Goal: Navigation & Orientation: Find specific page/section

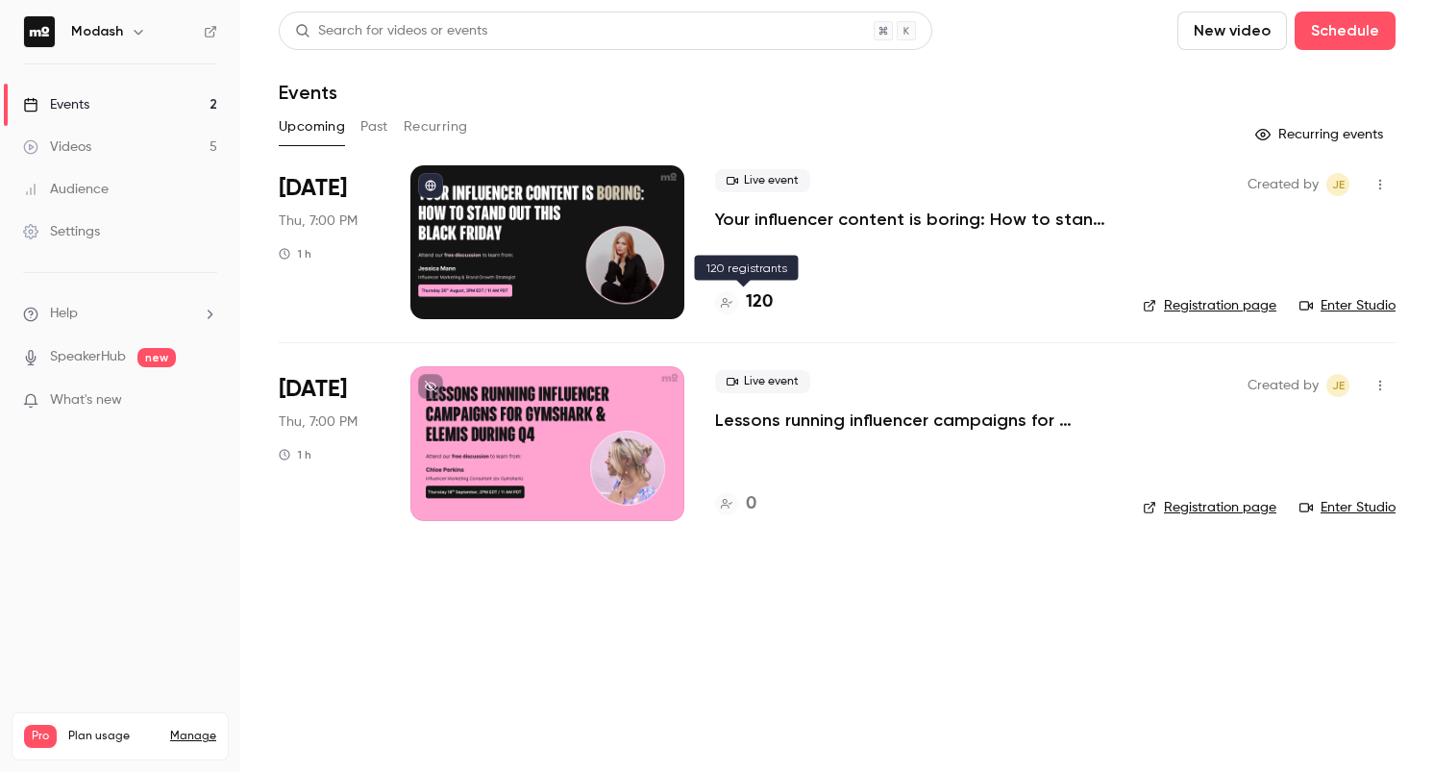
click at [735, 301] on div at bounding box center [726, 302] width 23 height 23
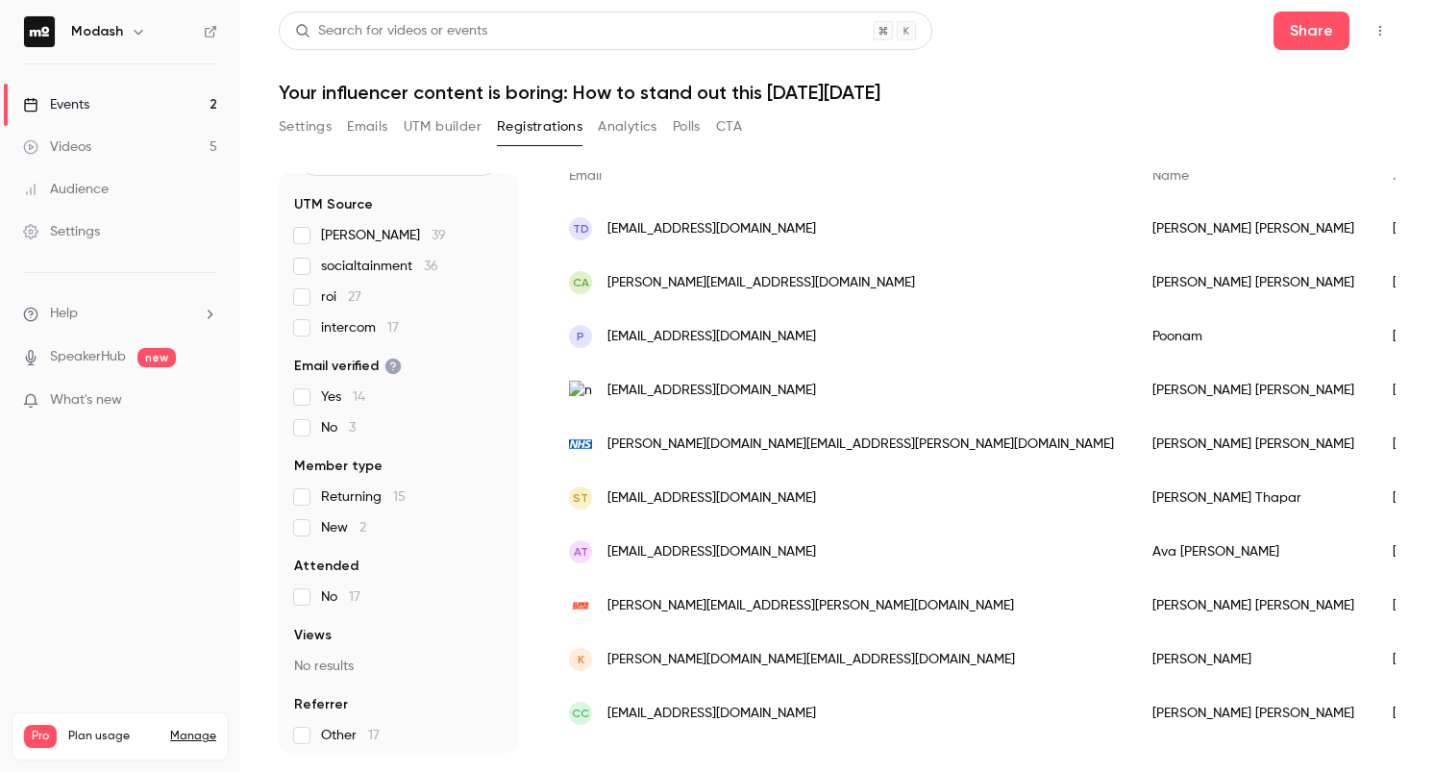
scroll to position [93, 0]
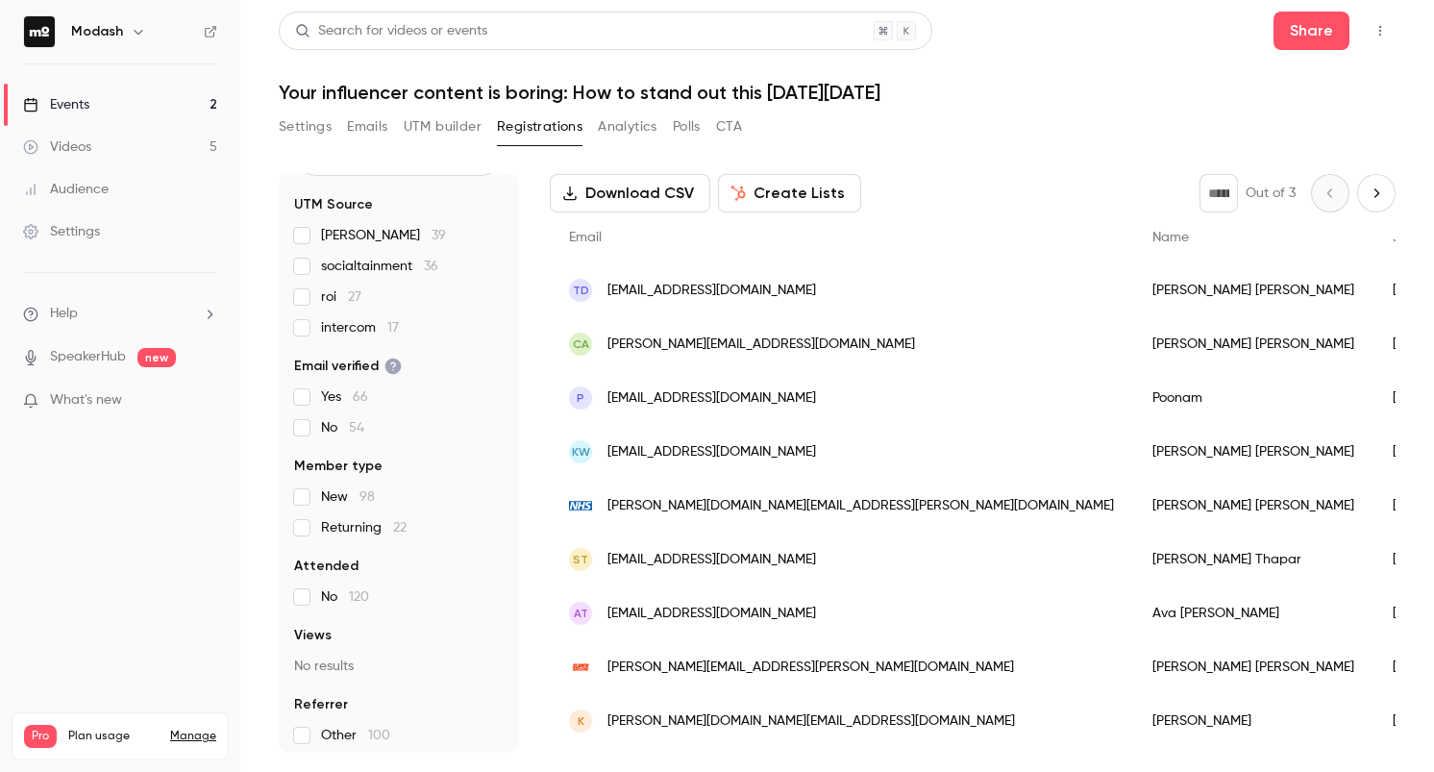
click at [92, 106] on link "Events 2" at bounding box center [120, 105] width 240 height 42
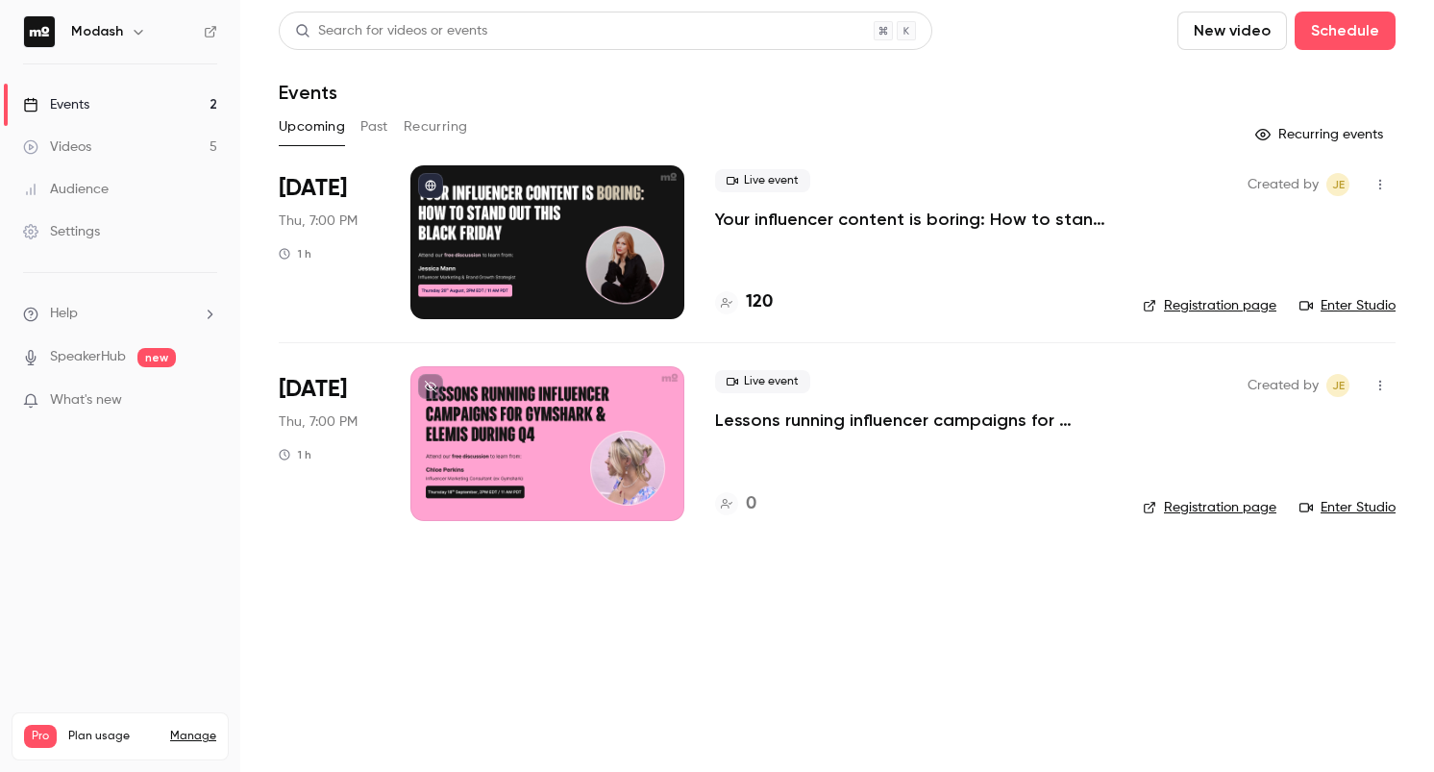
click at [762, 309] on h4 "120" at bounding box center [759, 302] width 27 height 26
